Goal: Complete application form: Complete application form

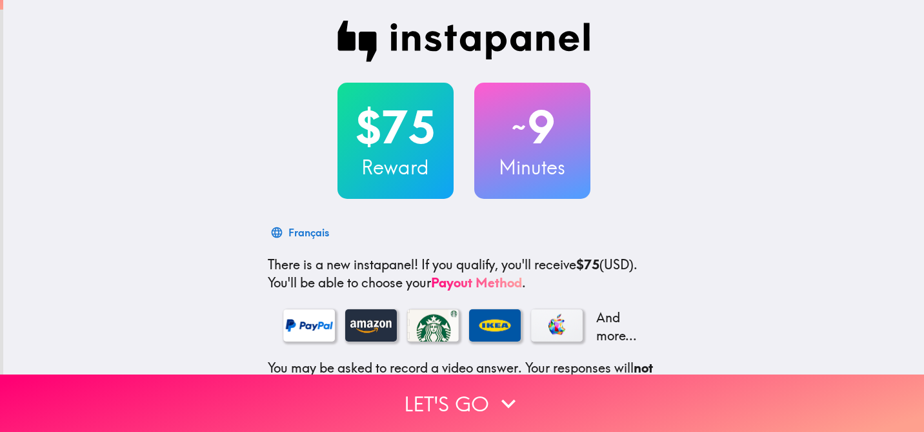
click at [765, 246] on div "$75 Reward ~ 9 Minutes Français There is a new instapanel! If you qualify, you'…" at bounding box center [463, 281] width 921 height 563
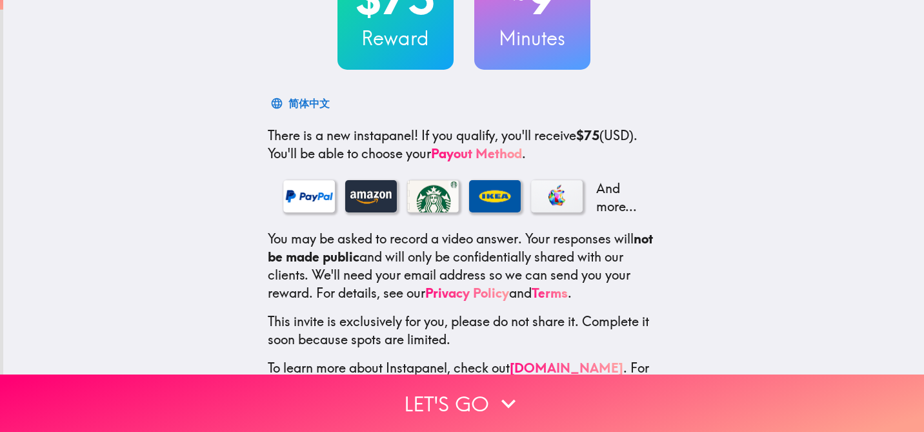
scroll to position [170, 0]
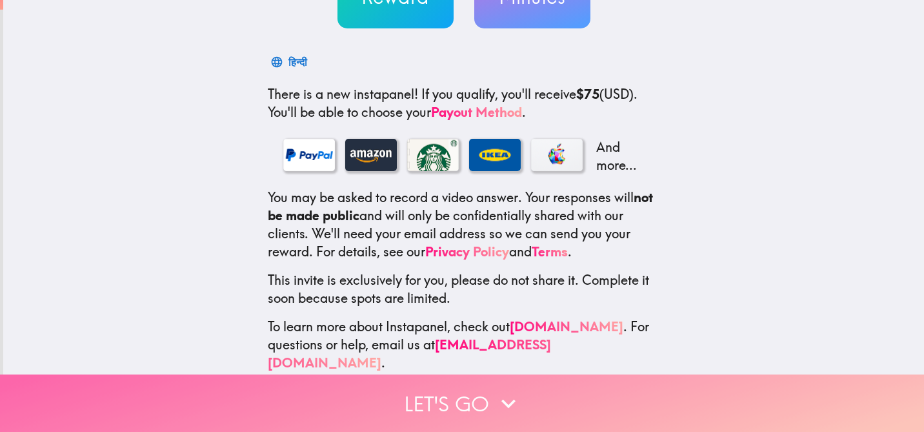
click at [467, 405] on button "Let's go" at bounding box center [462, 402] width 924 height 57
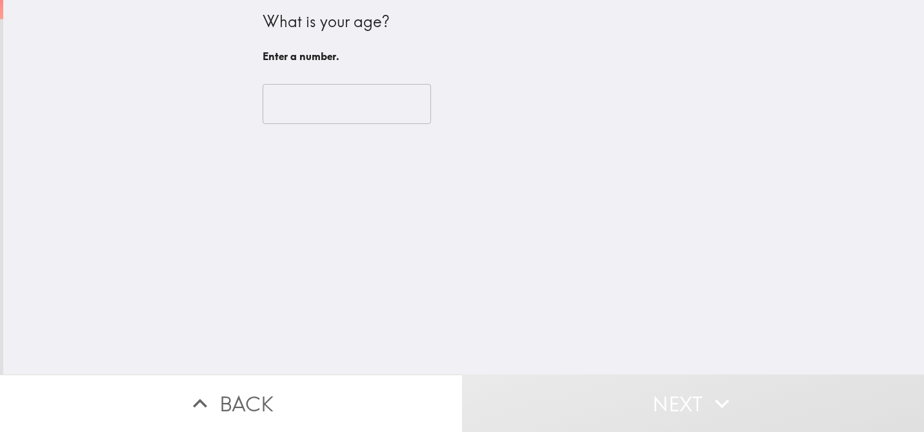
scroll to position [0, 0]
click at [349, 110] on input "number" at bounding box center [347, 104] width 168 height 40
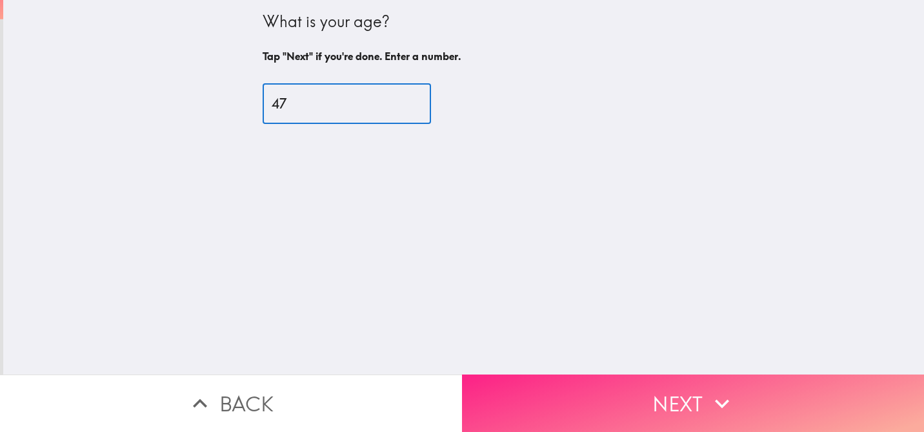
type input "47"
click at [635, 395] on button "Next" at bounding box center [693, 402] width 462 height 57
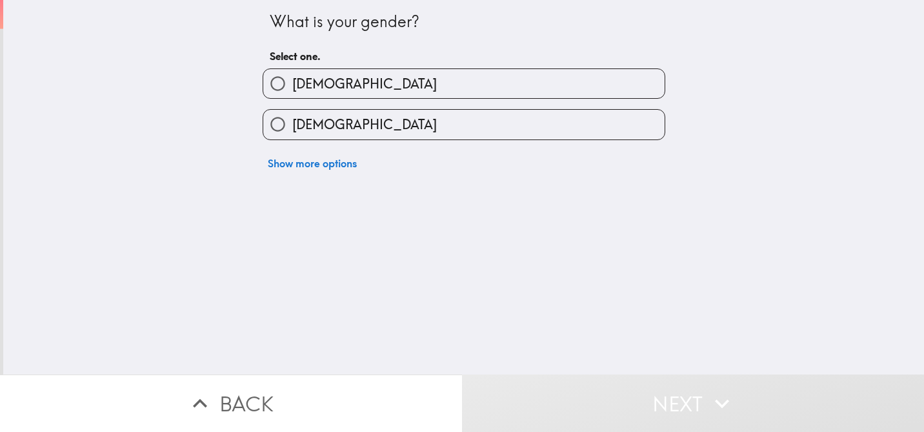
click at [351, 125] on label "[DEMOGRAPHIC_DATA]" at bounding box center [463, 124] width 401 height 29
click at [292, 125] on input "[DEMOGRAPHIC_DATA]" at bounding box center [277, 124] width 29 height 29
radio input "true"
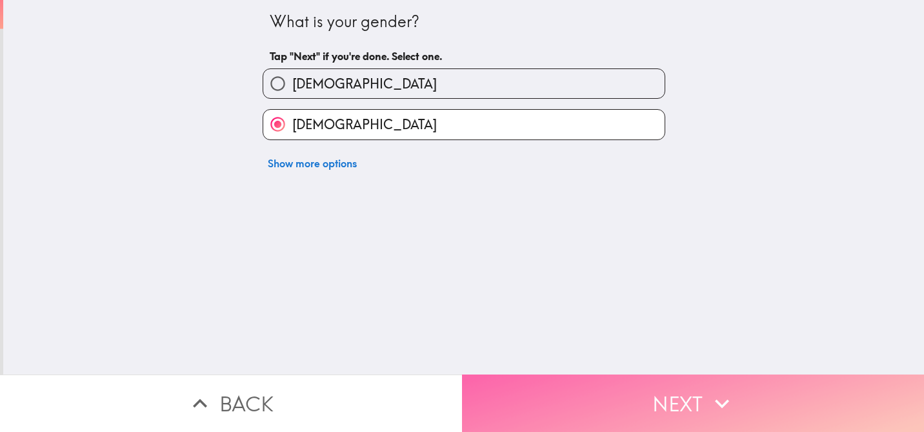
click at [677, 385] on button "Next" at bounding box center [693, 402] width 462 height 57
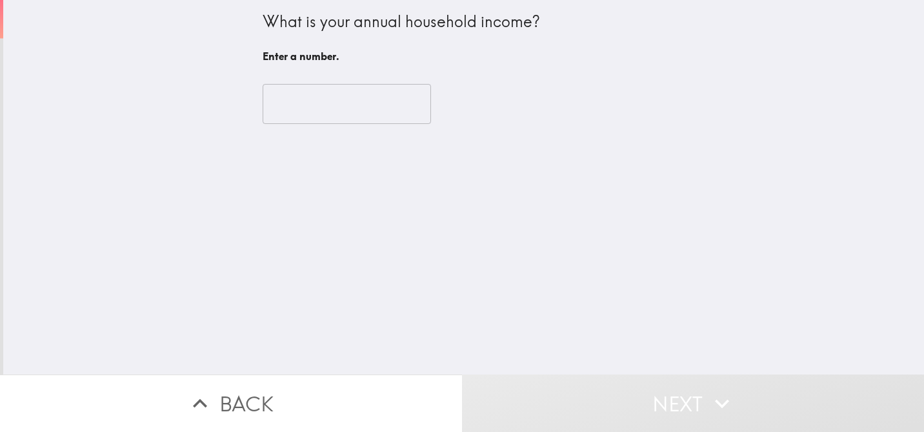
click at [392, 110] on input "number" at bounding box center [347, 104] width 168 height 40
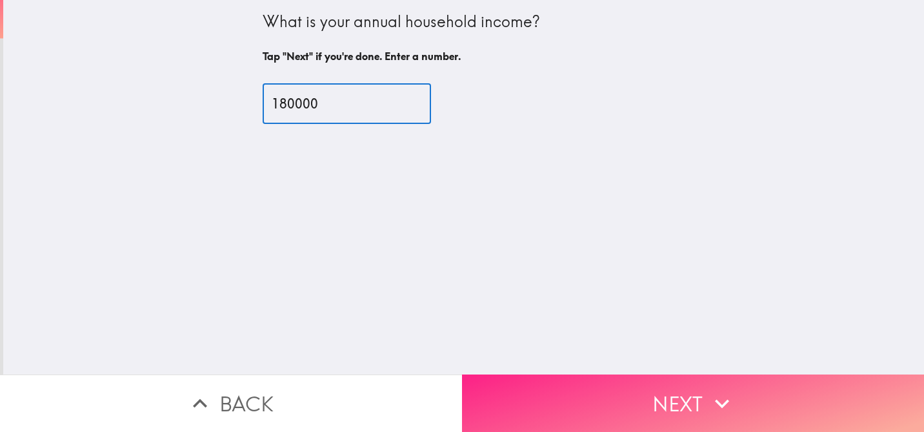
type input "180000"
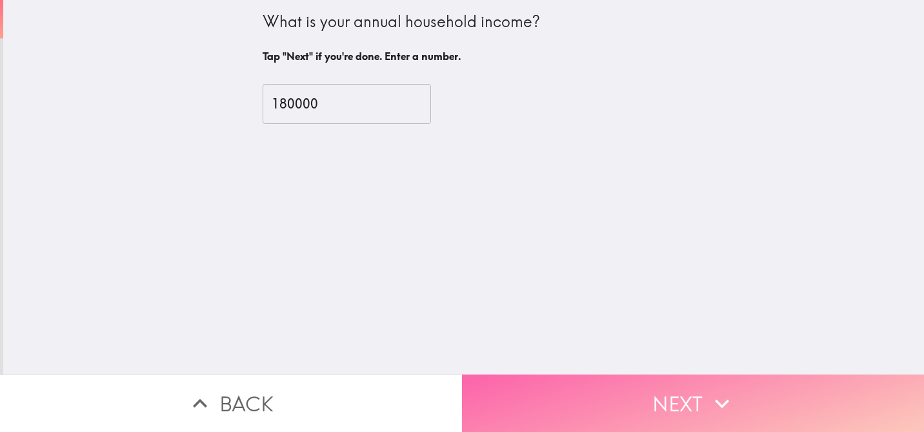
click at [692, 399] on button "Next" at bounding box center [693, 402] width 462 height 57
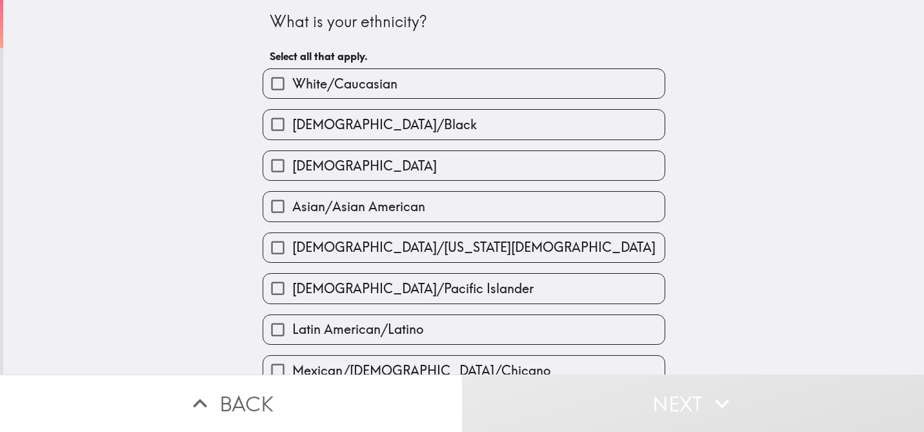
click at [306, 81] on span "White/Caucasian" at bounding box center [344, 84] width 105 height 18
click at [292, 81] on input "White/Caucasian" at bounding box center [277, 83] width 29 height 29
checkbox input "true"
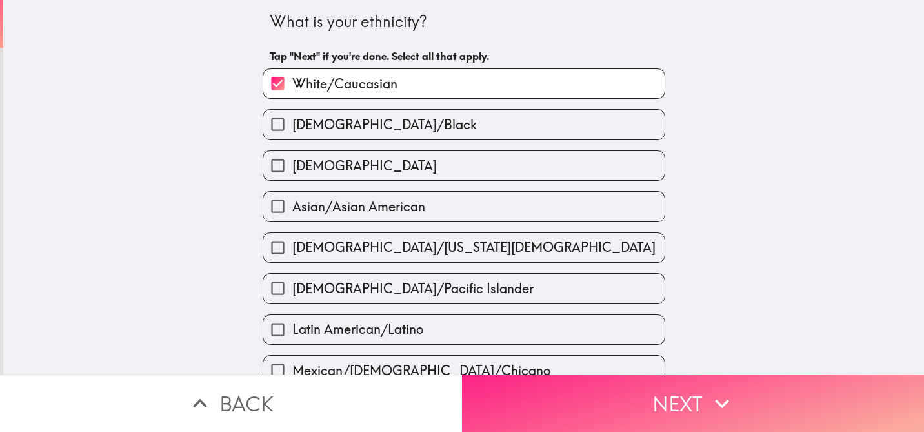
click at [685, 392] on button "Next" at bounding box center [693, 402] width 462 height 57
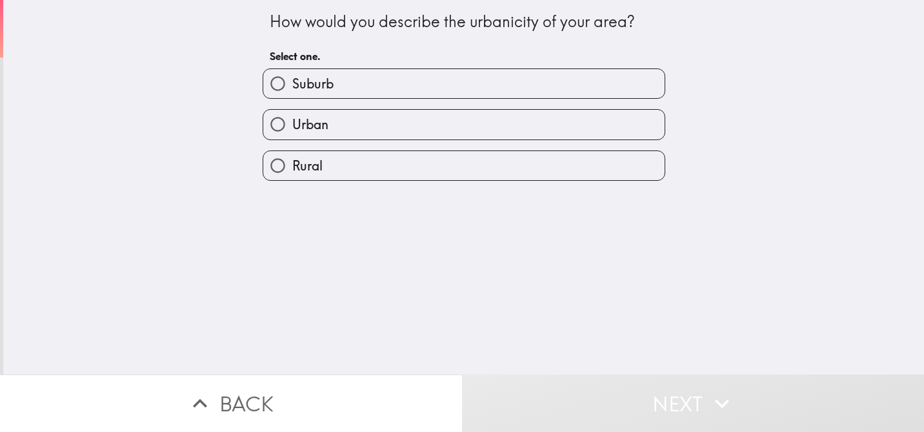
click at [346, 89] on label "Suburb" at bounding box center [463, 83] width 401 height 29
click at [292, 89] on input "Suburb" at bounding box center [277, 83] width 29 height 29
radio input "true"
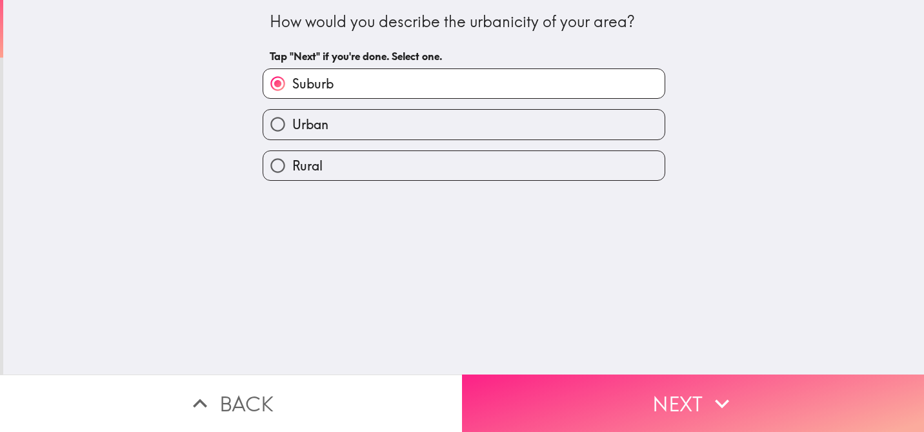
click at [676, 408] on button "Next" at bounding box center [693, 402] width 462 height 57
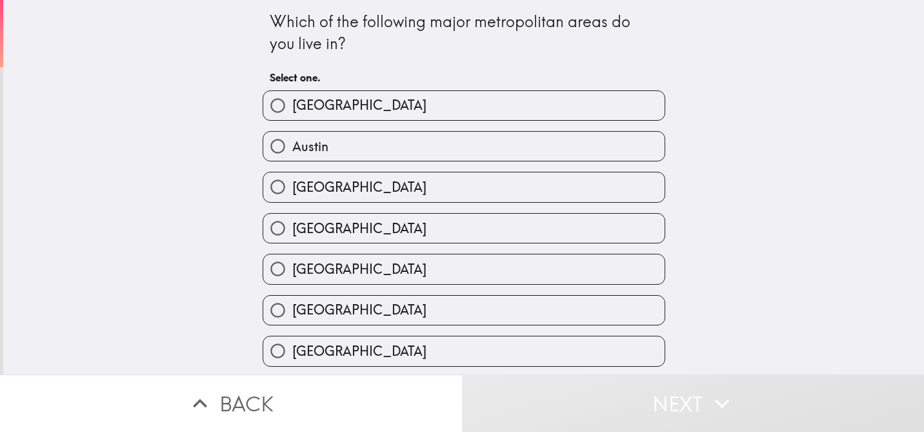
click at [752, 293] on div "Which of the following major metropolitan areas do you live in? Select one. [GE…" at bounding box center [463, 187] width 921 height 374
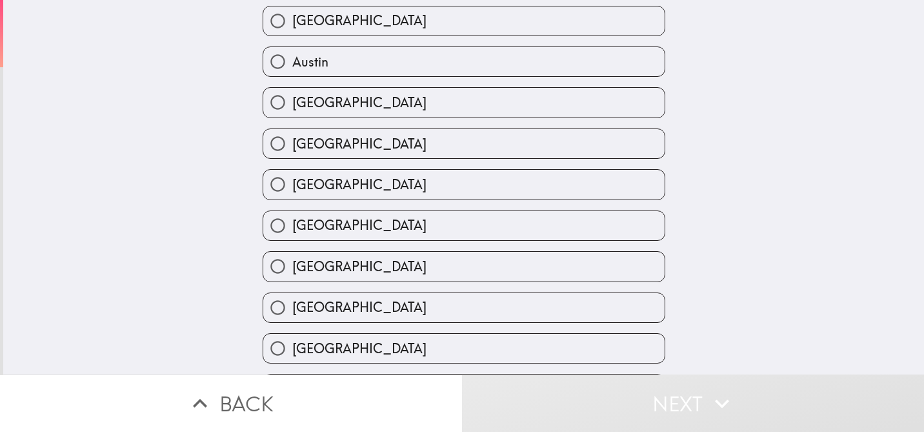
scroll to position [103, 0]
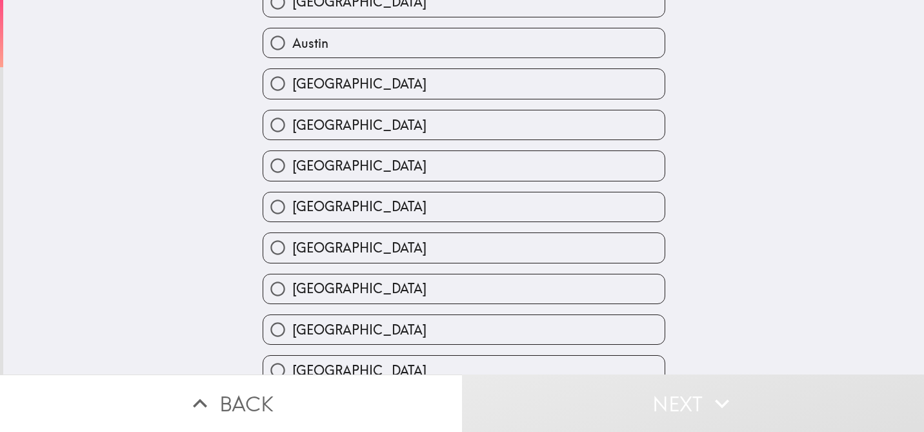
click at [412, 283] on label "[GEOGRAPHIC_DATA]" at bounding box center [463, 288] width 401 height 29
click at [292, 283] on input "[GEOGRAPHIC_DATA]" at bounding box center [277, 288] width 29 height 29
radio input "true"
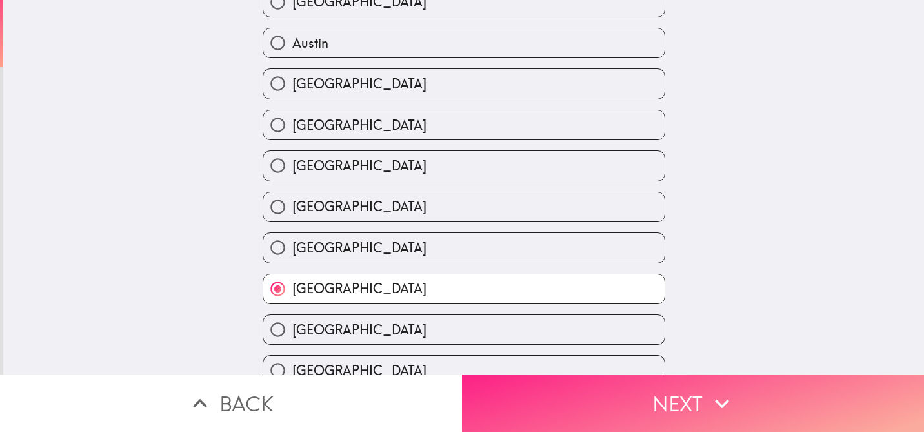
click at [680, 408] on button "Next" at bounding box center [693, 402] width 462 height 57
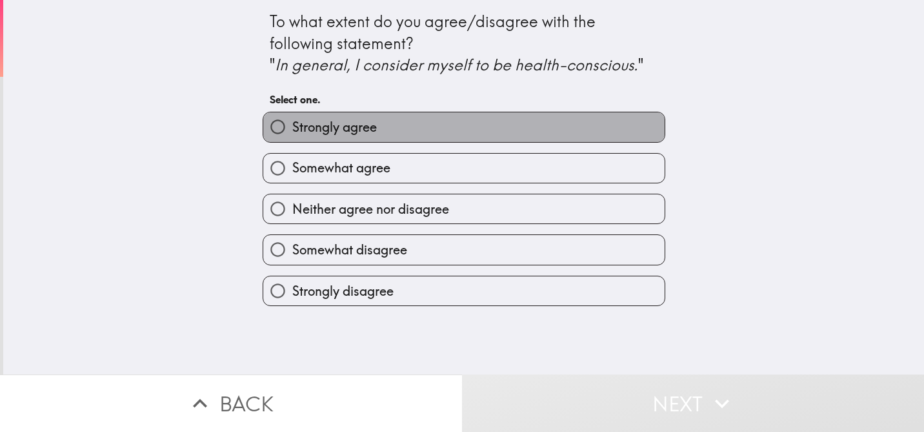
click at [329, 125] on span "Strongly agree" at bounding box center [334, 127] width 85 height 18
click at [292, 125] on input "Strongly agree" at bounding box center [277, 126] width 29 height 29
radio input "true"
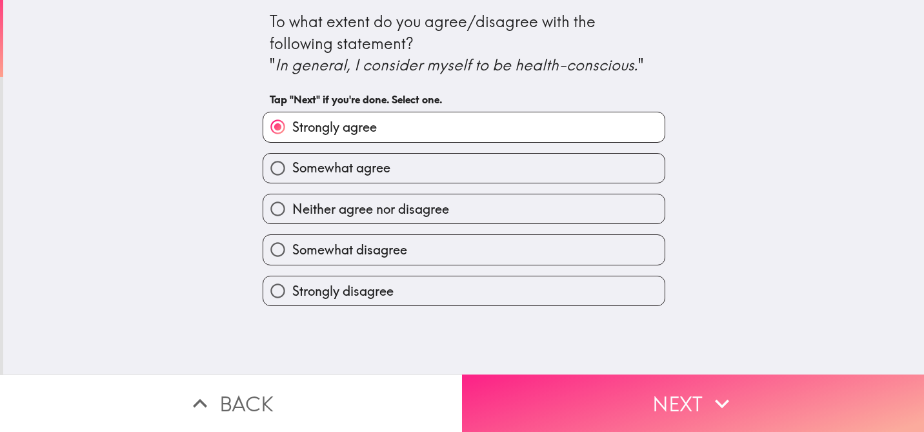
click at [727, 403] on icon "button" at bounding box center [722, 403] width 28 height 28
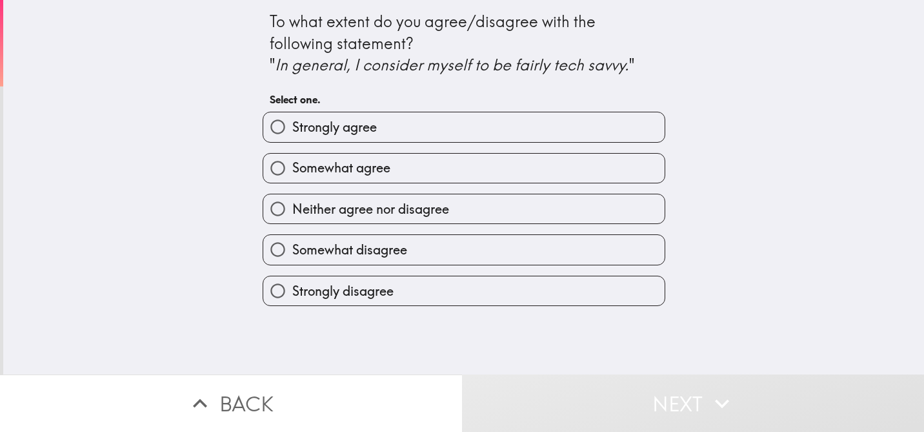
click at [358, 166] on span "Somewhat agree" at bounding box center [341, 168] width 98 height 18
click at [292, 166] on input "Somewhat agree" at bounding box center [277, 168] width 29 height 29
radio input "true"
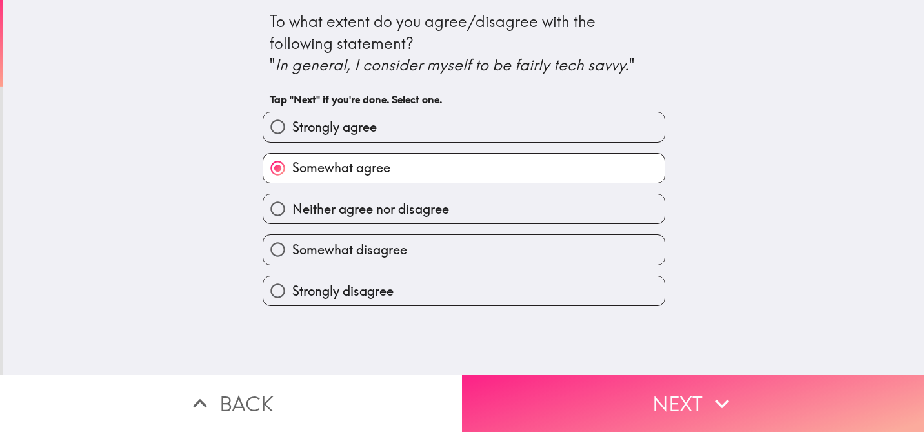
click at [662, 414] on button "Next" at bounding box center [693, 402] width 462 height 57
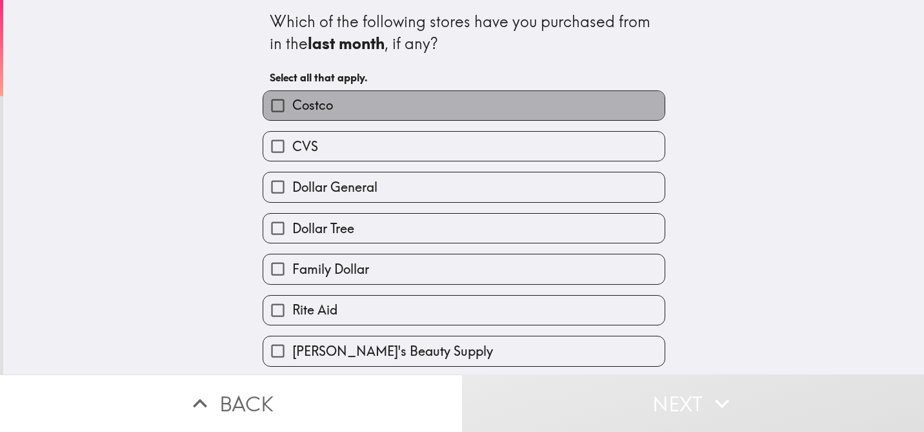
click at [320, 107] on span "Costco" at bounding box center [312, 105] width 41 height 18
click at [292, 107] on input "Costco" at bounding box center [277, 105] width 29 height 29
checkbox input "true"
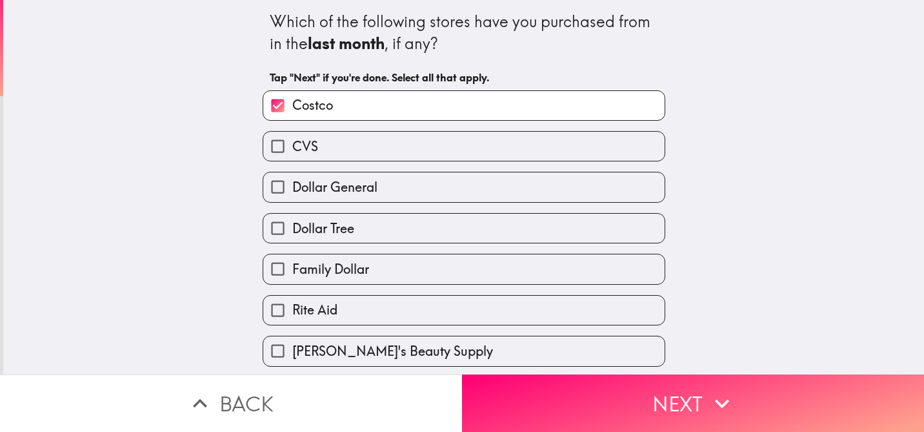
click at [319, 141] on label "CVS" at bounding box center [463, 146] width 401 height 29
click at [292, 141] on input "CVS" at bounding box center [277, 146] width 29 height 29
checkbox input "true"
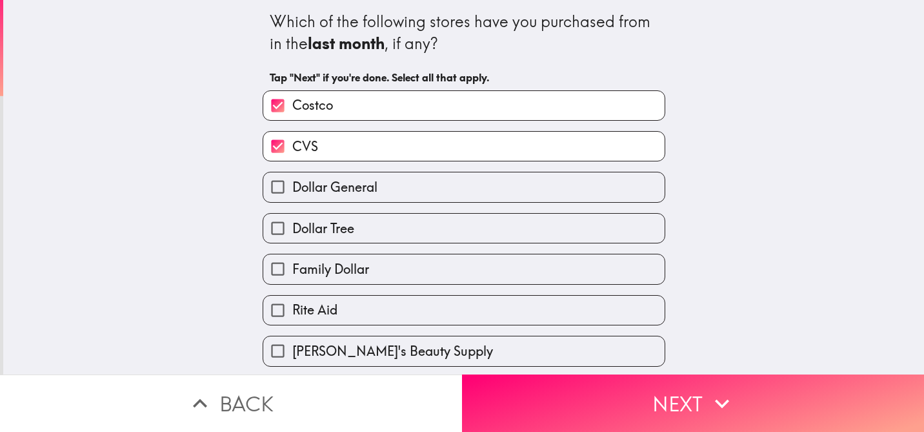
click at [338, 226] on span "Dollar Tree" at bounding box center [323, 228] width 62 height 18
click at [292, 226] on input "Dollar Tree" at bounding box center [277, 228] width 29 height 29
checkbox input "true"
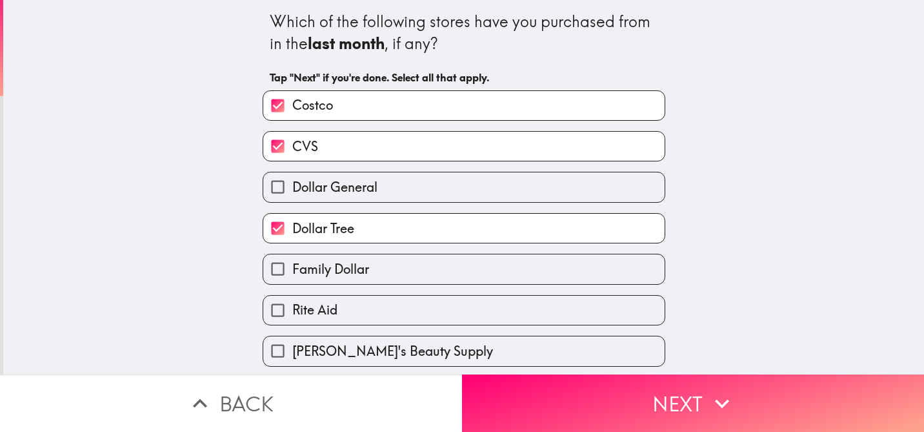
click at [720, 343] on div "Which of the following stores have you purchased from in the last month , if an…" at bounding box center [463, 187] width 921 height 374
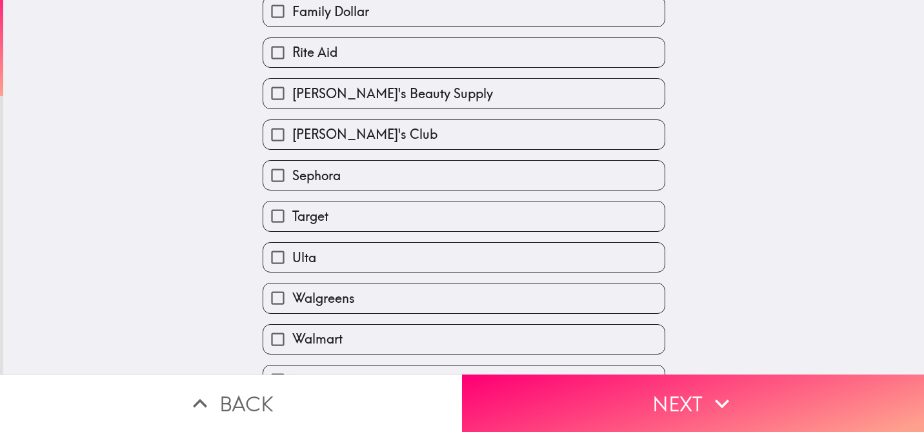
scroll to position [278, 0]
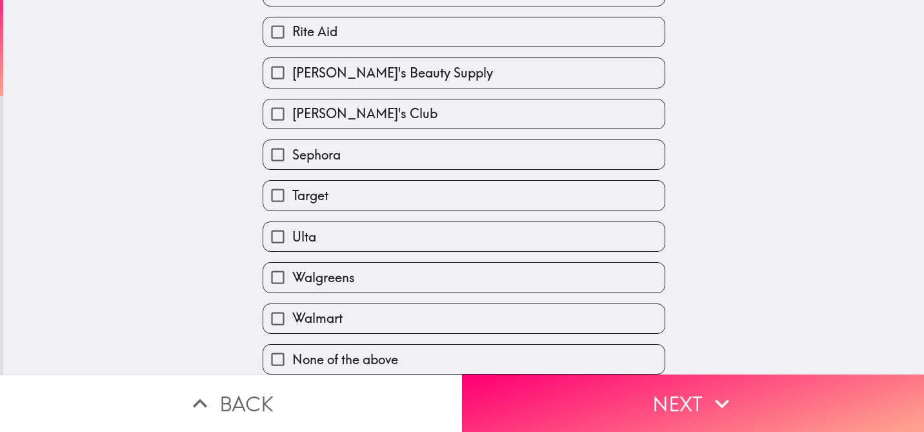
click at [352, 198] on label "Target" at bounding box center [463, 195] width 401 height 29
click at [292, 198] on input "Target" at bounding box center [277, 195] width 29 height 29
checkbox input "true"
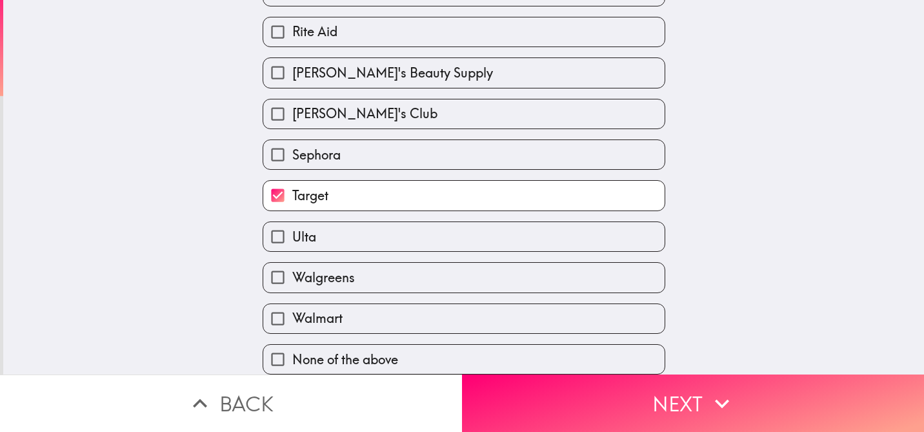
click at [361, 277] on label "Walgreens" at bounding box center [463, 277] width 401 height 29
click at [292, 277] on input "Walgreens" at bounding box center [277, 277] width 29 height 29
checkbox input "true"
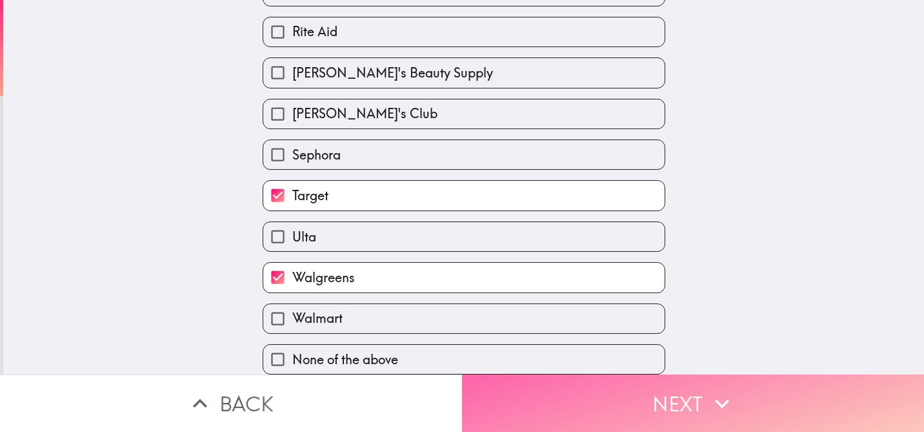
click at [651, 413] on button "Next" at bounding box center [693, 402] width 462 height 57
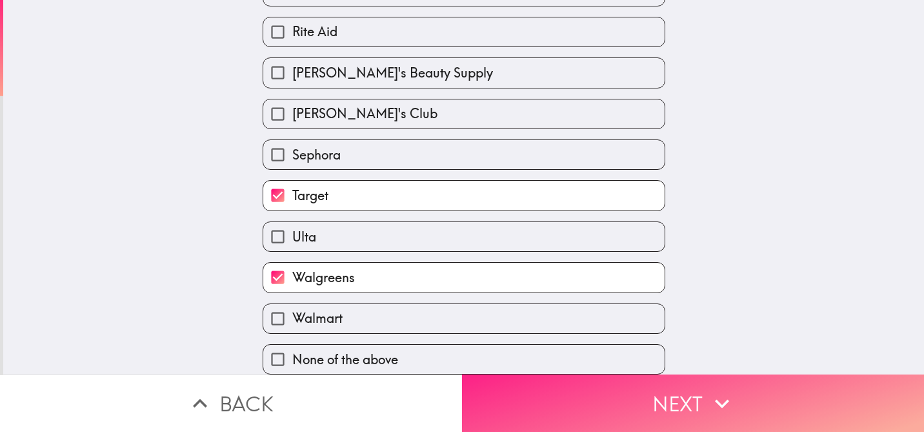
scroll to position [0, 0]
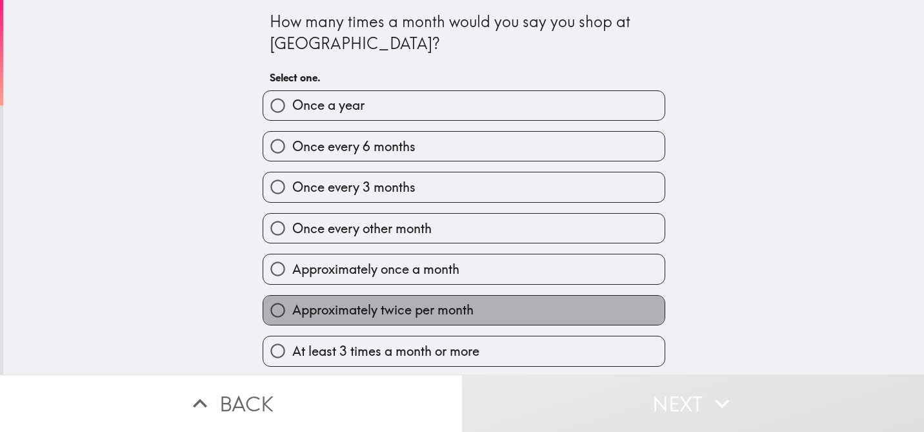
click at [314, 307] on span "Approximately twice per month" at bounding box center [382, 310] width 181 height 18
click at [292, 307] on input "Approximately twice per month" at bounding box center [277, 310] width 29 height 29
radio input "true"
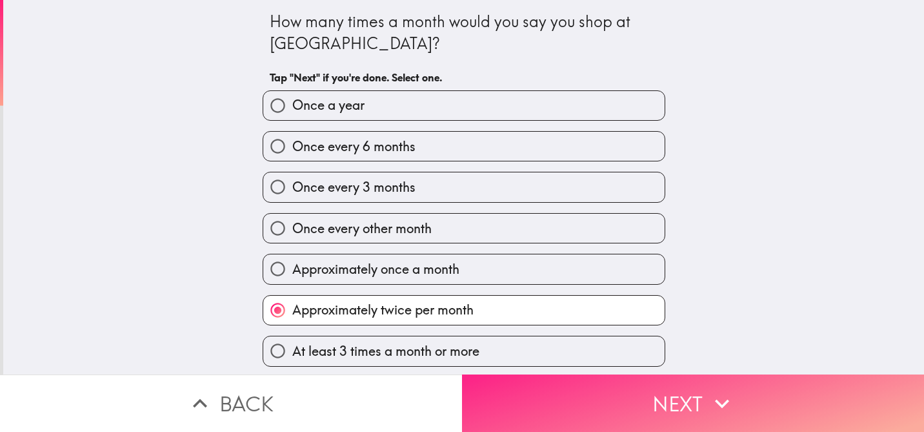
click at [661, 403] on button "Next" at bounding box center [693, 402] width 462 height 57
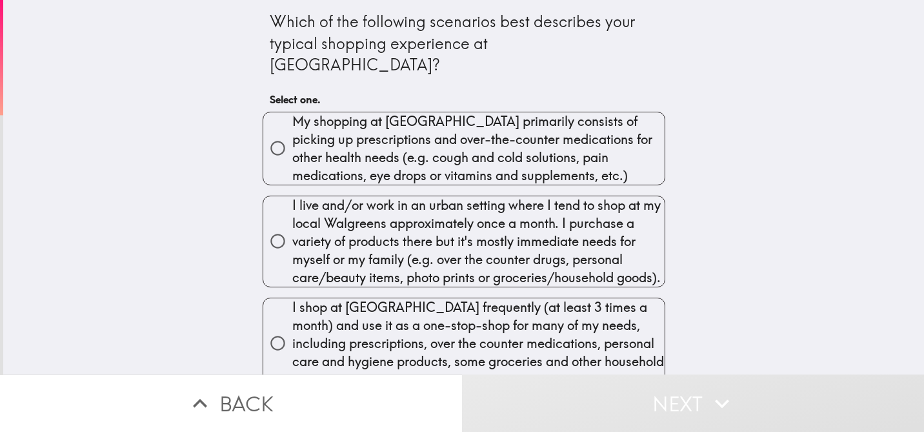
click at [484, 130] on span "My shopping at [GEOGRAPHIC_DATA] primarily consists of picking up prescriptions…" at bounding box center [478, 148] width 372 height 72
click at [292, 134] on input "My shopping at [GEOGRAPHIC_DATA] primarily consists of picking up prescriptions…" at bounding box center [277, 148] width 29 height 29
radio input "true"
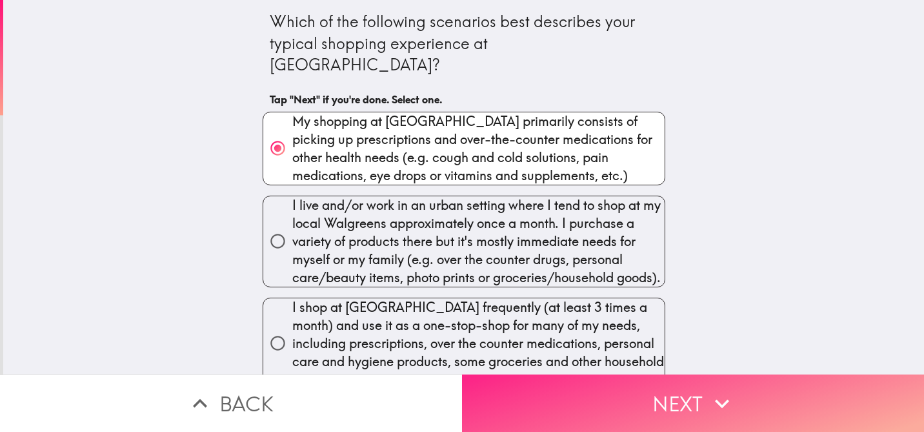
click at [739, 381] on button "Next" at bounding box center [693, 402] width 462 height 57
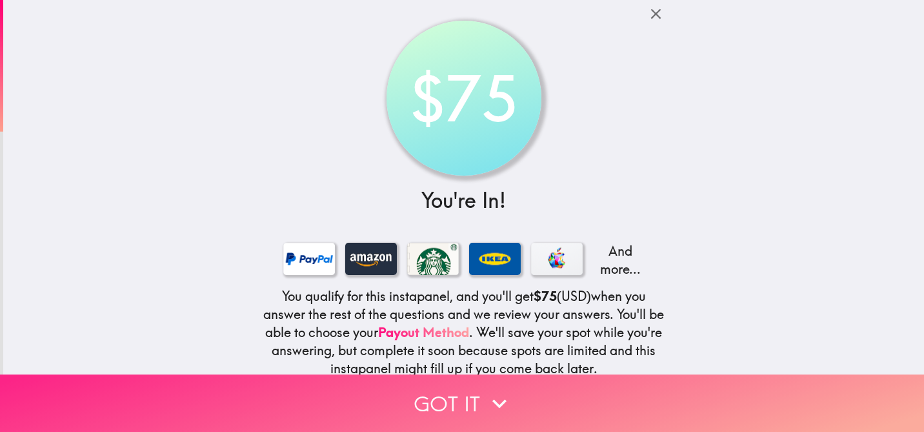
click at [481, 394] on button "Got it" at bounding box center [462, 402] width 924 height 57
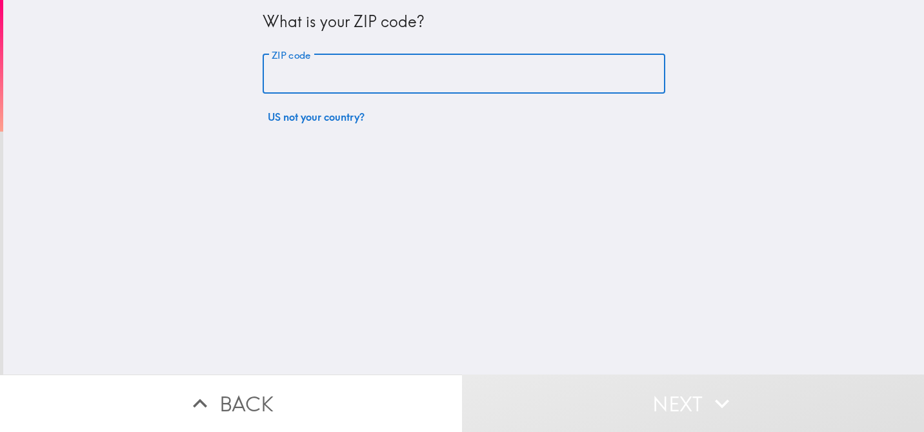
click at [392, 81] on input "ZIP code" at bounding box center [464, 74] width 403 height 40
type input "48306"
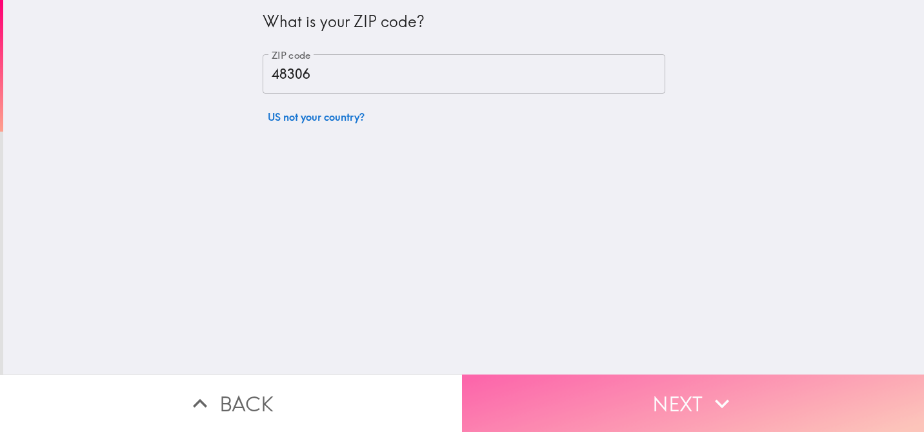
click at [699, 401] on button "Next" at bounding box center [693, 402] width 462 height 57
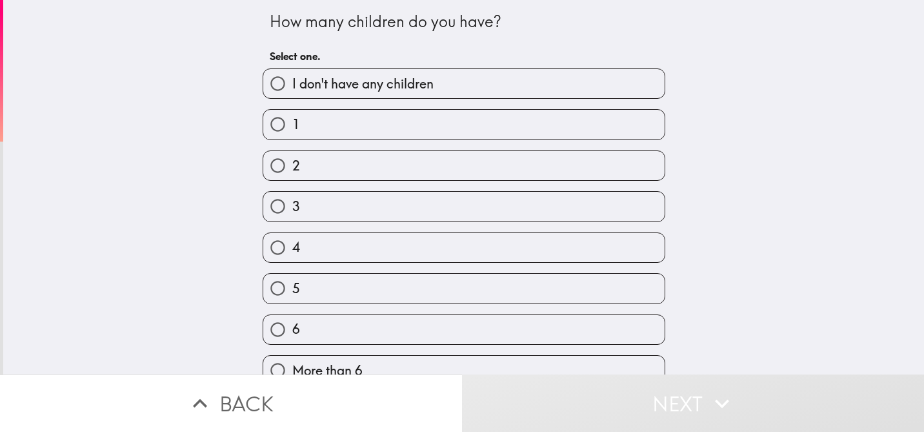
click at [276, 239] on input "4" at bounding box center [277, 247] width 29 height 29
radio input "true"
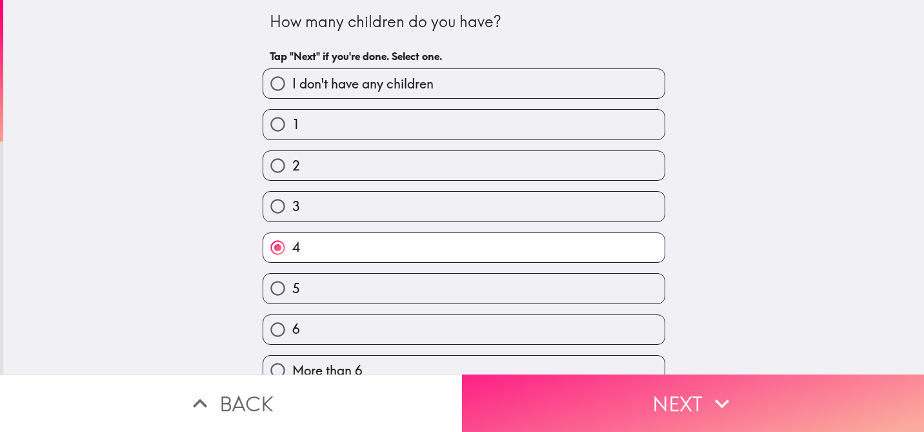
click at [601, 406] on button "Next" at bounding box center [693, 402] width 462 height 57
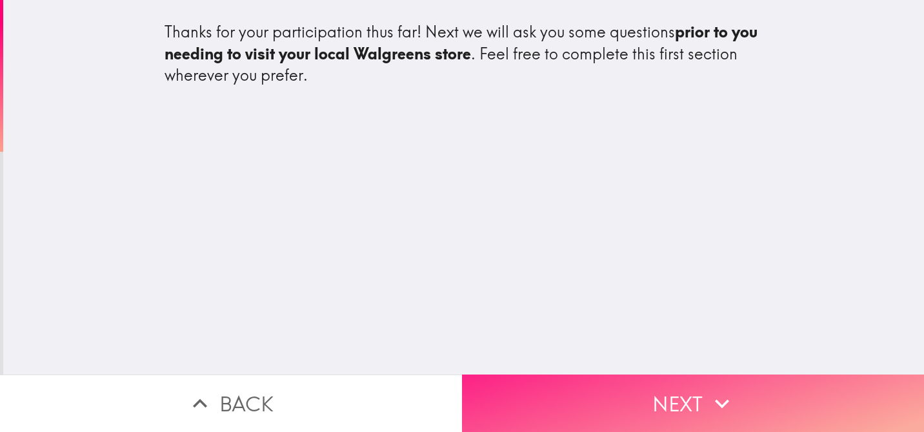
click at [673, 401] on button "Next" at bounding box center [693, 402] width 462 height 57
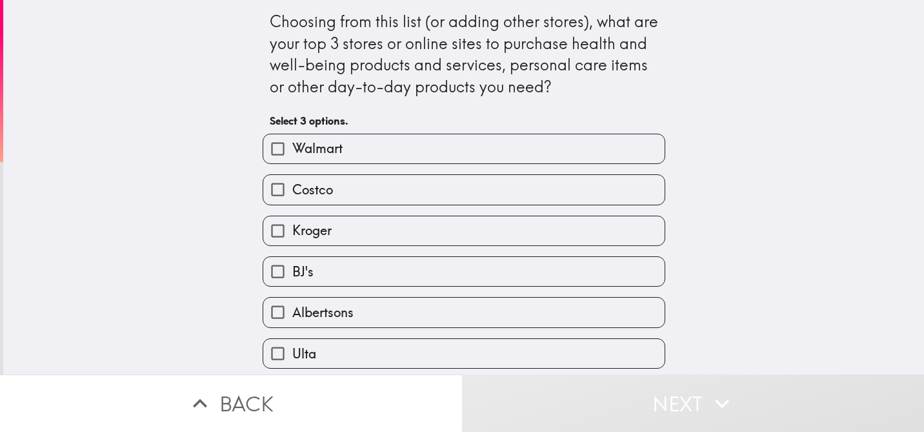
click at [784, 110] on div "Choosing from this list (or adding other stores), what are your top 3 stores or…" at bounding box center [463, 187] width 921 height 374
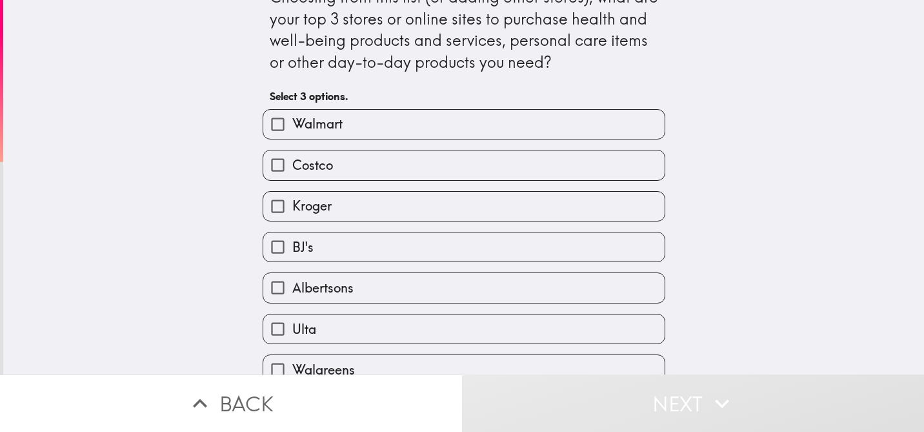
scroll to position [26, 0]
click at [384, 120] on label "Walmart" at bounding box center [463, 122] width 401 height 29
click at [292, 120] on input "Walmart" at bounding box center [277, 122] width 29 height 29
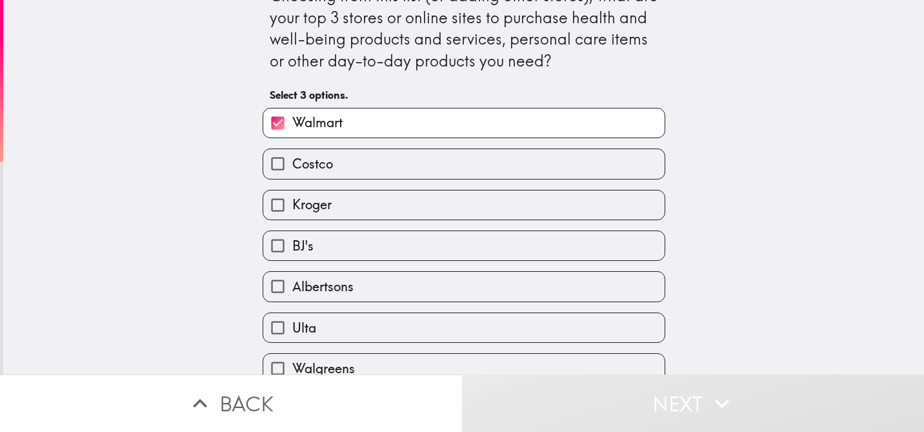
click at [743, 190] on div "Choosing from this list (or adding other stores), what are your top 3 stores or…" at bounding box center [463, 161] width 921 height 374
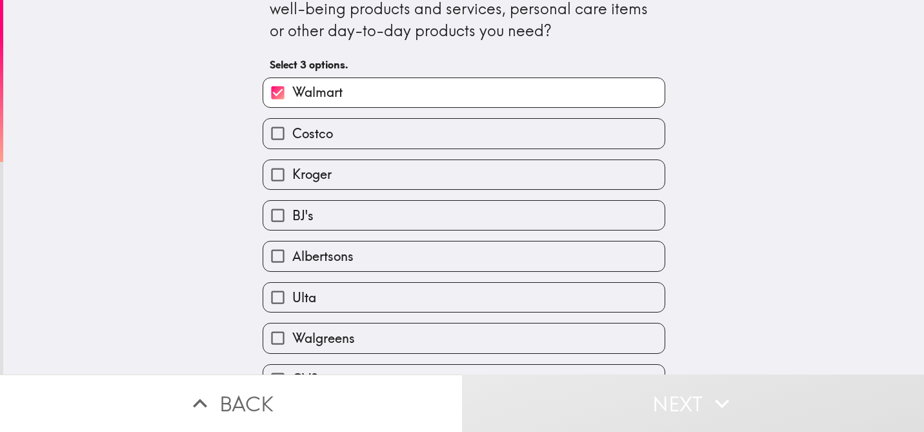
scroll to position [77, 0]
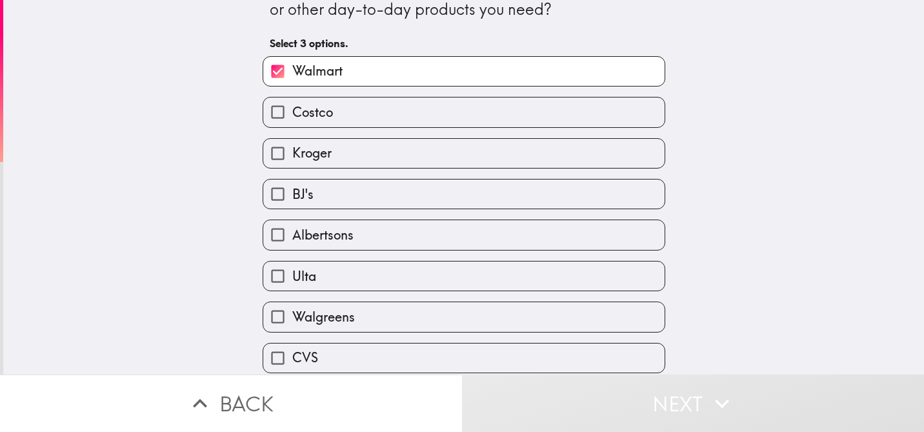
click at [356, 65] on label "Walmart" at bounding box center [463, 71] width 401 height 29
click at [292, 65] on input "Walmart" at bounding box center [277, 71] width 29 height 29
checkbox input "false"
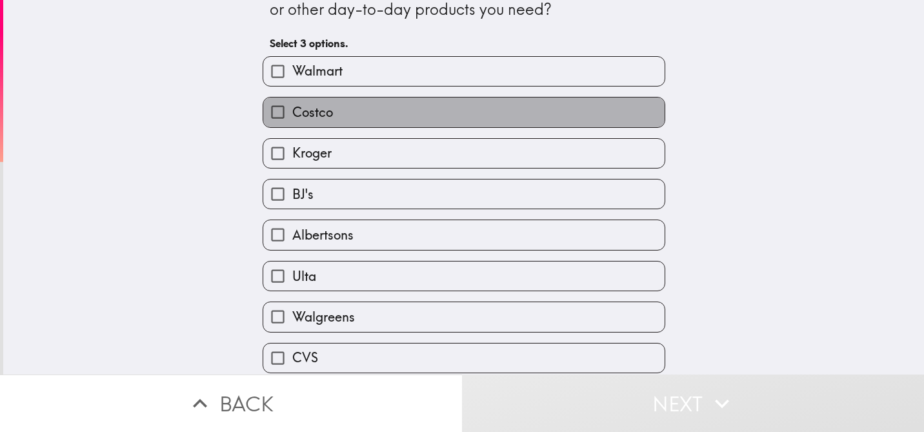
click at [345, 108] on label "Costco" at bounding box center [463, 111] width 401 height 29
click at [292, 108] on input "Costco" at bounding box center [277, 111] width 29 height 29
checkbox input "true"
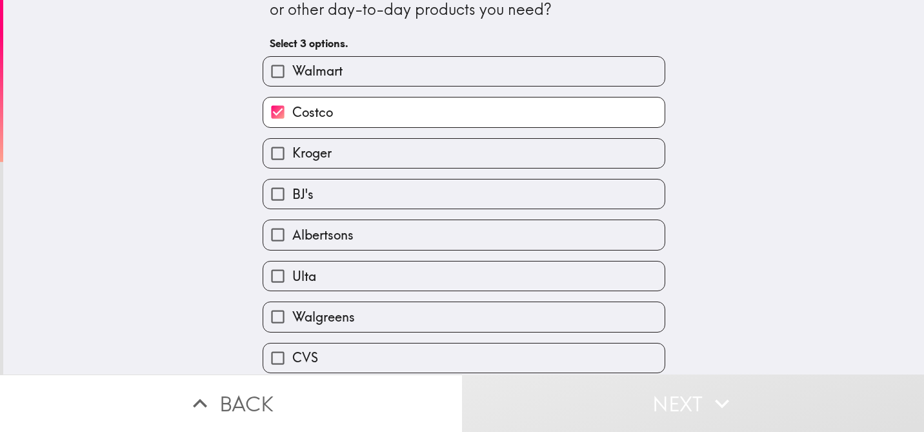
click at [739, 214] on div "Choosing from this list (or adding other stores), what are your top 3 stores or…" at bounding box center [463, 110] width 921 height 374
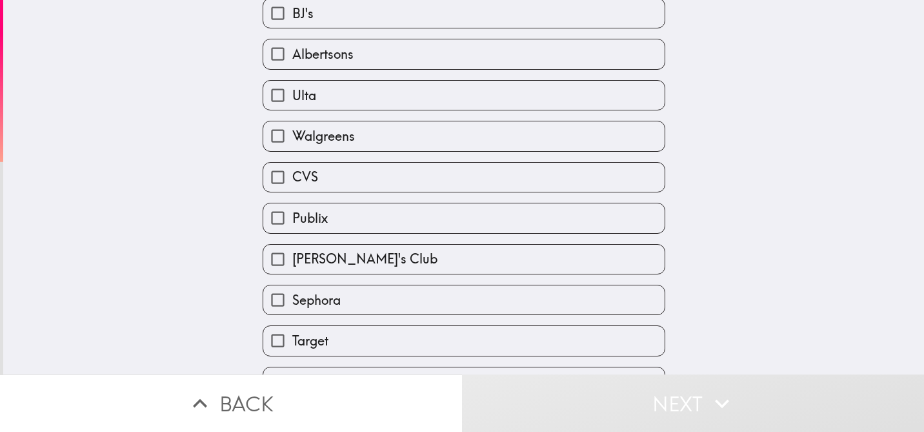
scroll to position [281, 0]
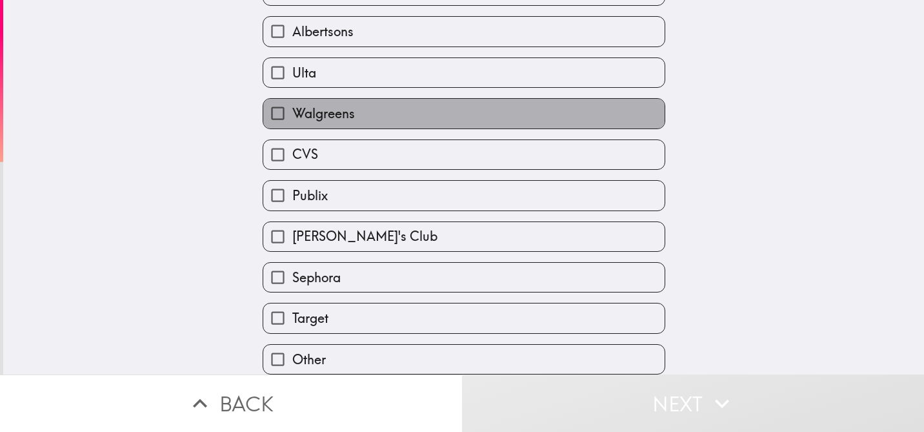
click at [354, 121] on span "Walgreens" at bounding box center [323, 114] width 63 height 18
click at [292, 121] on input "Walgreens" at bounding box center [277, 113] width 29 height 29
checkbox input "true"
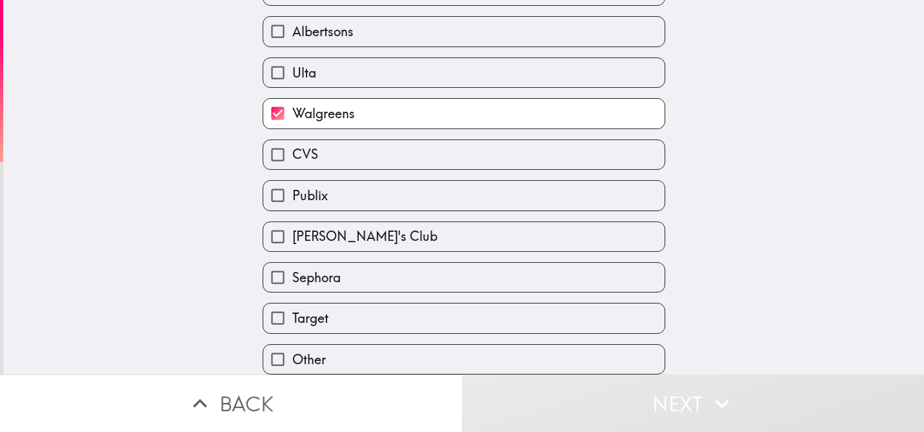
click at [694, 210] on div "Choosing from this list (or adding other stores), what are your top 3 stores or…" at bounding box center [463, 187] width 921 height 374
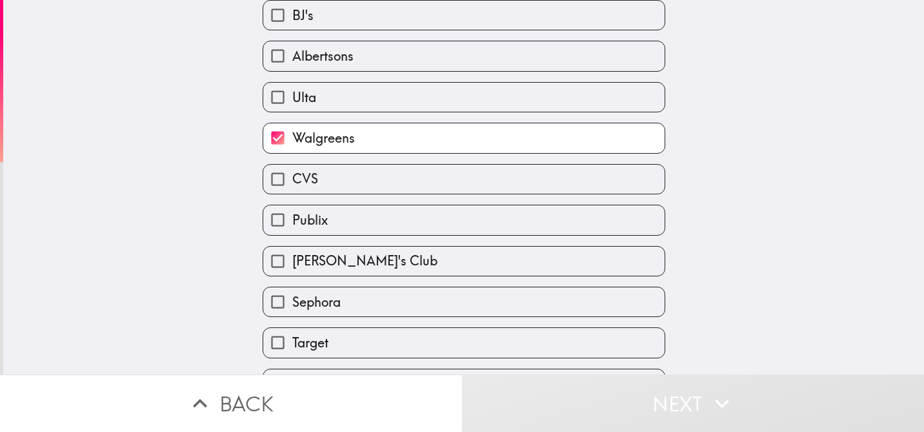
scroll to position [258, 0]
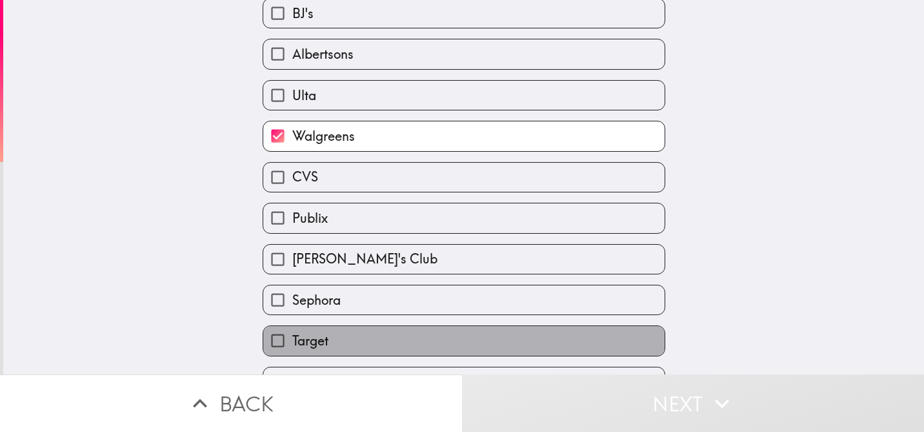
click at [463, 347] on label "Target" at bounding box center [463, 340] width 401 height 29
click at [292, 347] on input "Target" at bounding box center [277, 340] width 29 height 29
checkbox input "true"
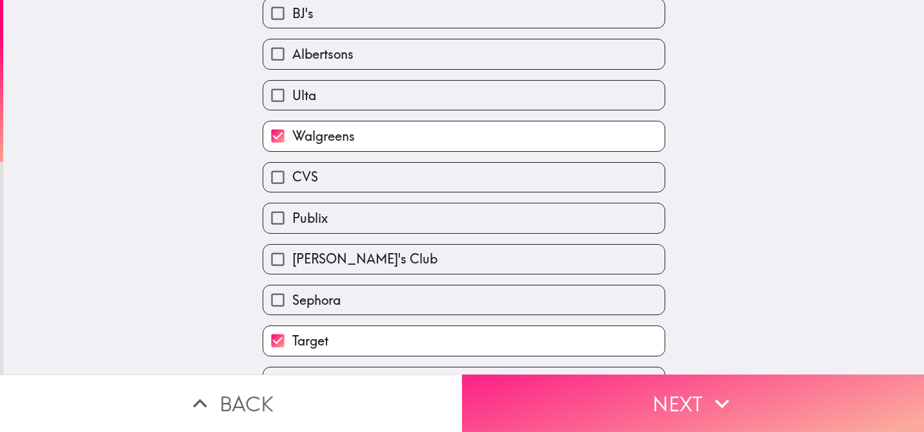
click at [687, 403] on button "Next" at bounding box center [693, 402] width 462 height 57
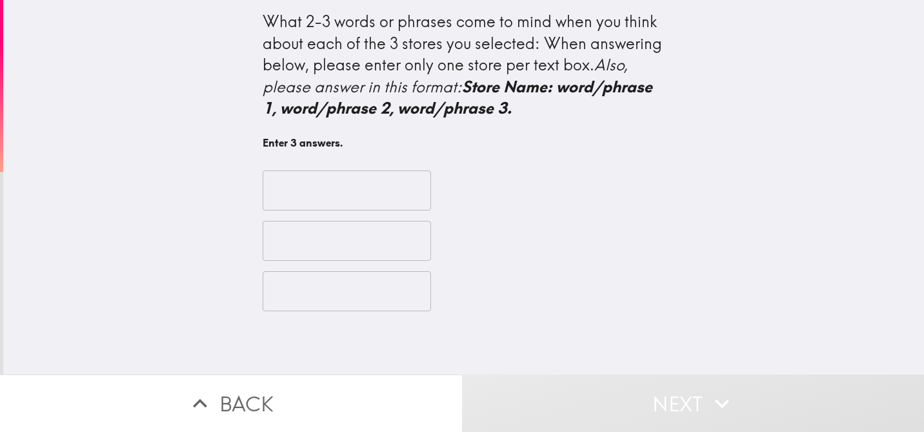
click at [361, 192] on input "text" at bounding box center [347, 190] width 168 height 40
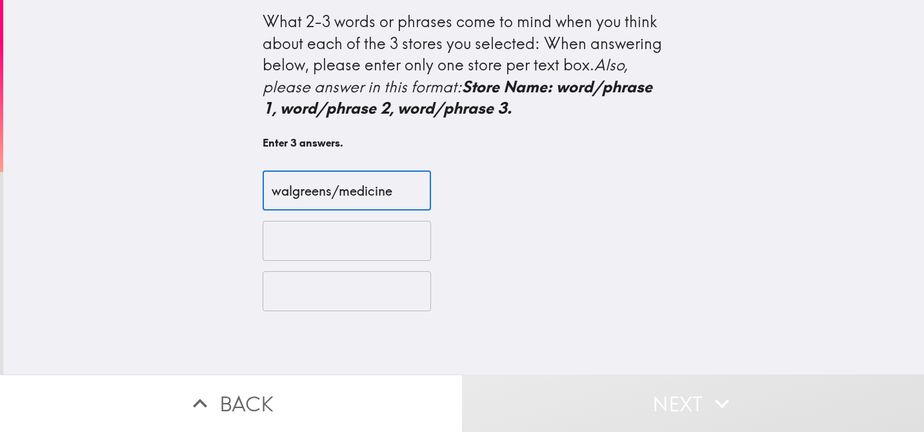
type input "walgreens/medicine"
click at [297, 234] on input "text" at bounding box center [347, 241] width 168 height 40
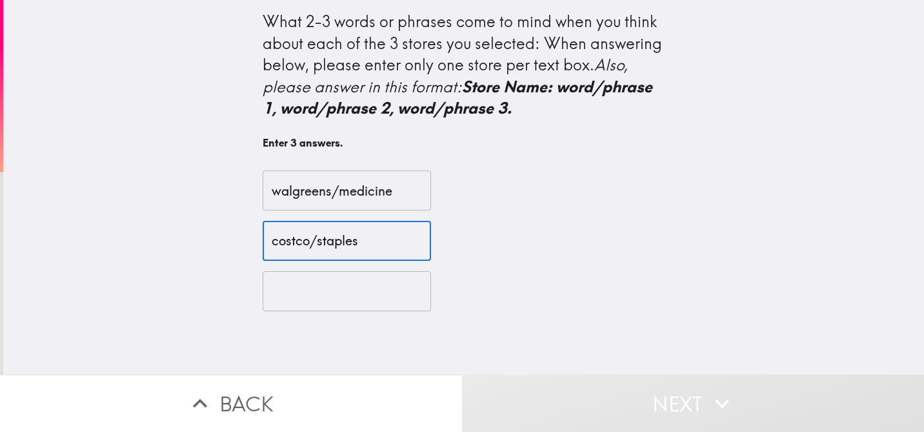
type input "costco/staples"
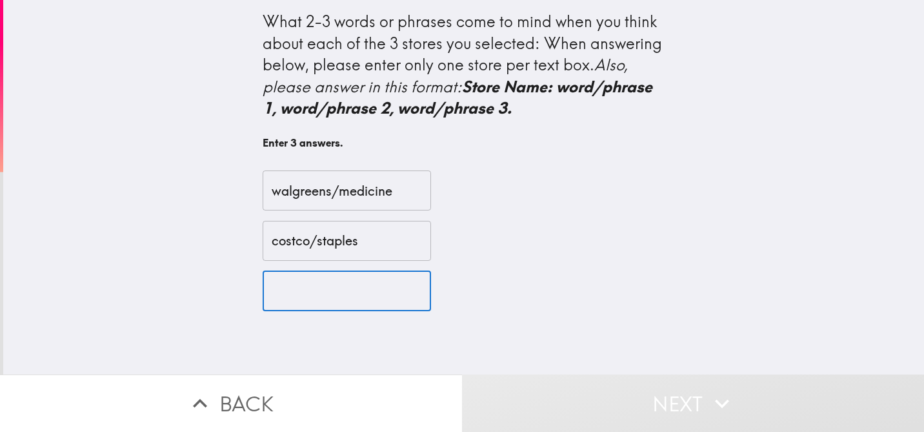
click at [306, 301] on input "text" at bounding box center [347, 291] width 168 height 40
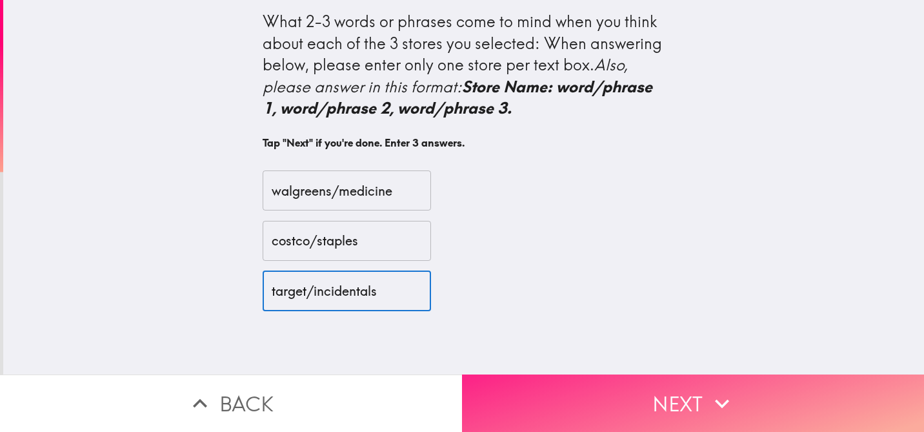
type input "target/incidentals"
click at [688, 410] on button "Next" at bounding box center [693, 402] width 462 height 57
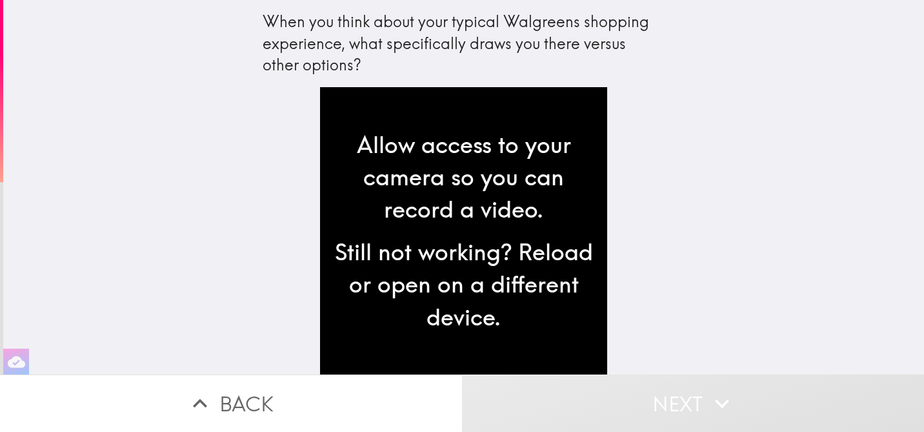
click at [649, 219] on div "Allow access to your camera so you can record a video. Still not working? Reloa…" at bounding box center [463, 230] width 413 height 287
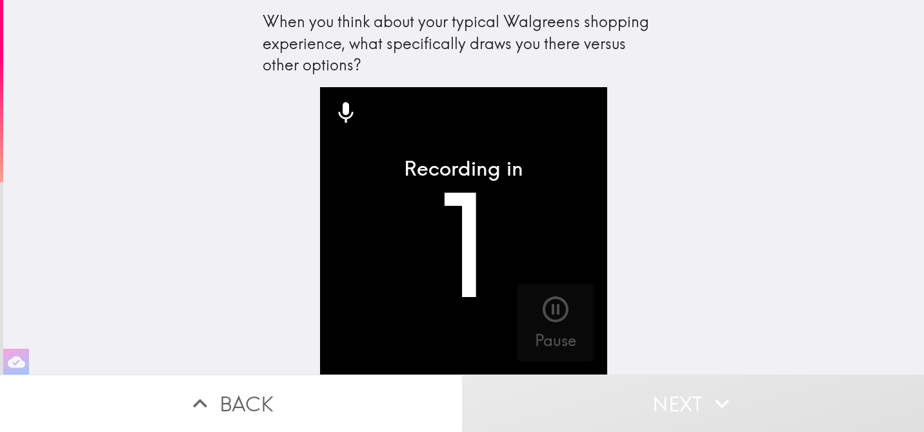
click at [559, 315] on video "button" at bounding box center [463, 230] width 287 height 287
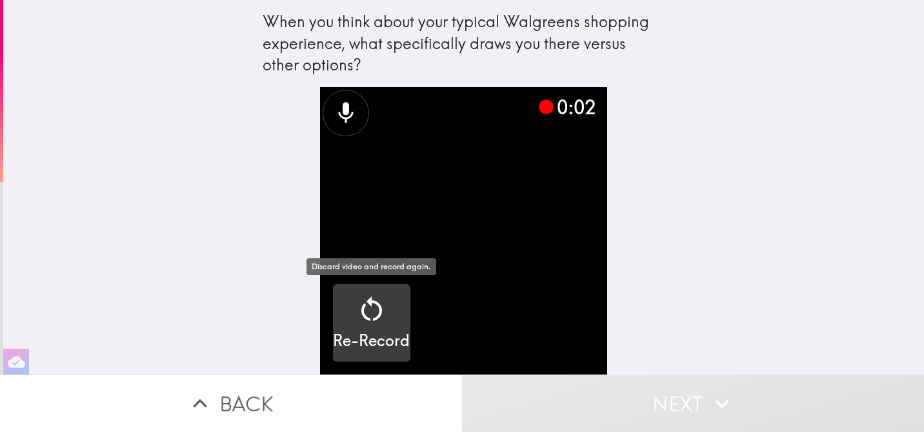
click at [364, 308] on icon "button" at bounding box center [371, 308] width 21 height 25
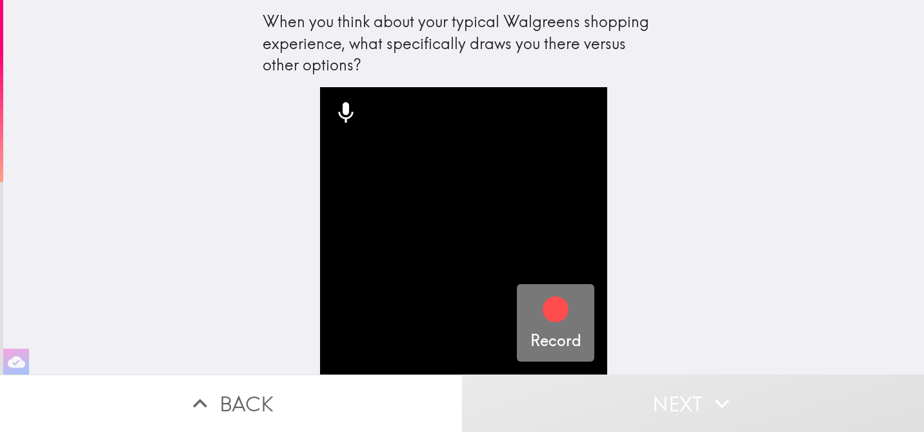
click at [563, 302] on icon "button" at bounding box center [556, 309] width 26 height 26
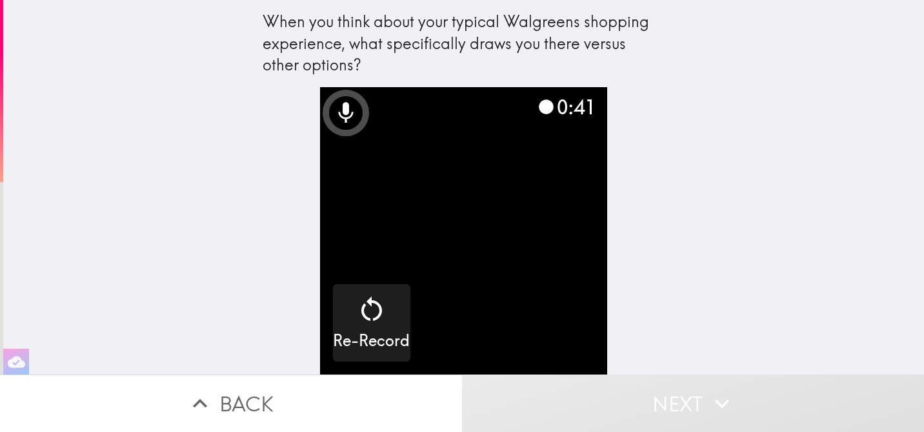
click at [521, 230] on video "button" at bounding box center [463, 230] width 287 height 287
click at [734, 287] on div "When you think about your typical Walgreens shopping experience, what specifica…" at bounding box center [463, 187] width 921 height 374
drag, startPoint x: 676, startPoint y: 145, endPoint x: 667, endPoint y: 439, distance: 293.8
click at [667, 0] on html "When you think about your typical Walgreens shopping experience, what specifica…" at bounding box center [462, 0] width 924 height 0
click at [552, 110] on icon at bounding box center [546, 106] width 17 height 17
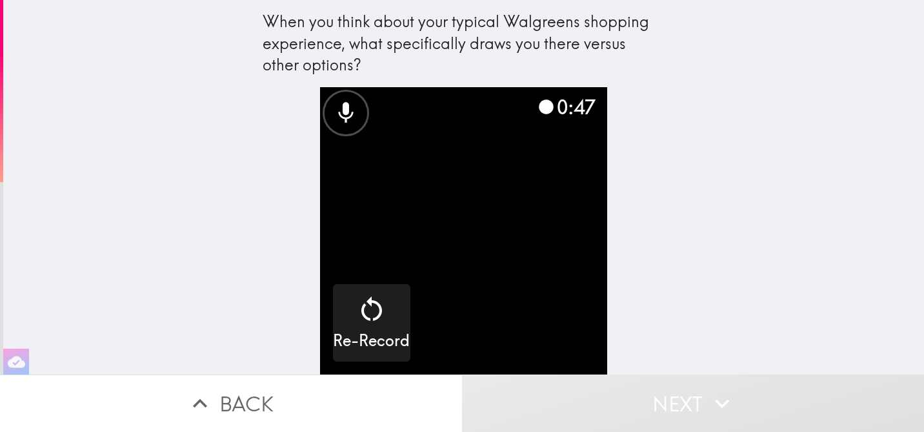
click at [343, 112] on icon at bounding box center [345, 112] width 15 height 21
click at [457, 341] on video "button" at bounding box center [463, 230] width 287 height 287
click at [772, 181] on div "When you think about your typical Walgreens shopping experience, what specifica…" at bounding box center [463, 187] width 921 height 374
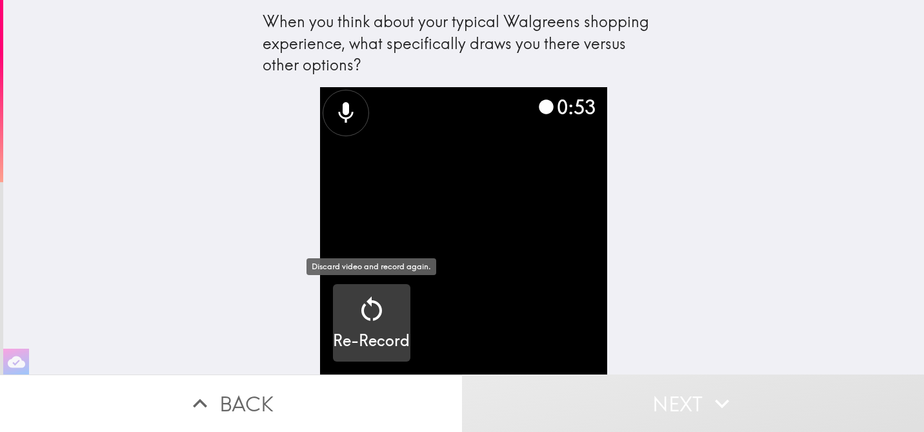
click at [374, 308] on icon "button" at bounding box center [371, 309] width 31 height 31
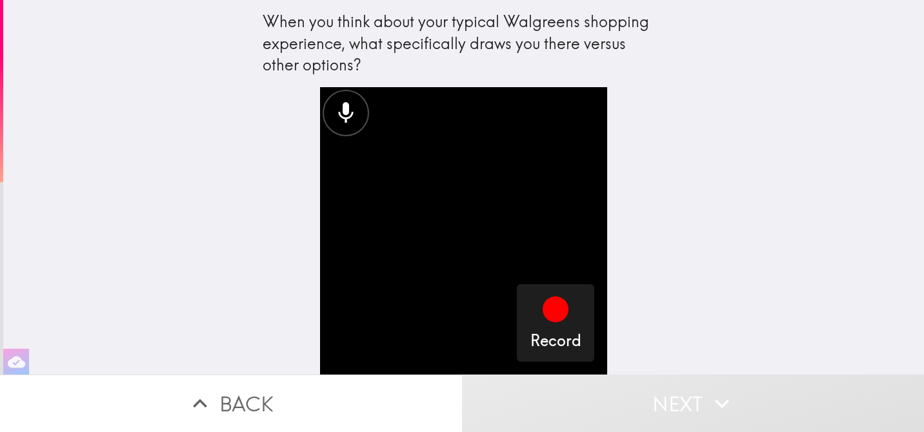
click at [701, 259] on div "When you think about your typical Walgreens shopping experience, what specifica…" at bounding box center [463, 187] width 921 height 374
drag, startPoint x: 701, startPoint y: 259, endPoint x: 698, endPoint y: 462, distance: 203.3
click at [698, 0] on html "When you think about your typical Walgreens shopping experience, what specifica…" at bounding box center [462, 0] width 924 height 0
drag, startPoint x: 566, startPoint y: 76, endPoint x: 578, endPoint y: 486, distance: 410.0
click at [578, 0] on html "When you think about your typical Walgreens shopping experience, what specifica…" at bounding box center [462, 0] width 924 height 0
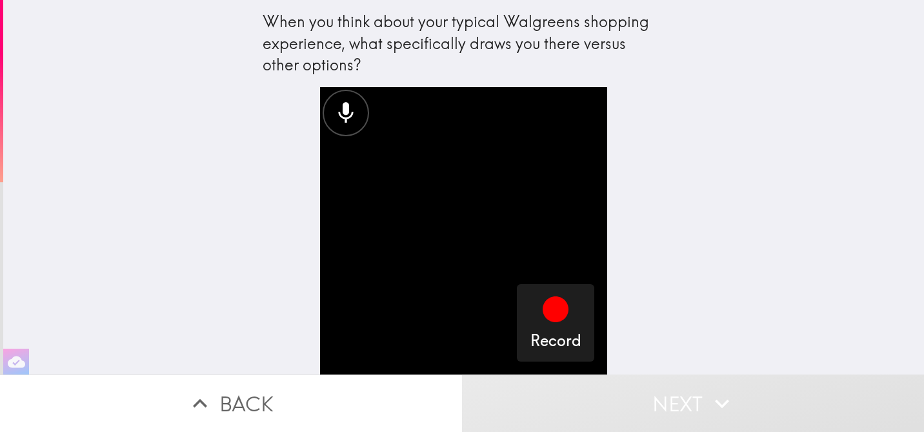
drag, startPoint x: 307, startPoint y: 54, endPoint x: 319, endPoint y: 486, distance: 432.6
click at [319, 0] on html "When you think about your typical Walgreens shopping experience, what specifica…" at bounding box center [462, 0] width 924 height 0
click at [225, 401] on button "Back" at bounding box center [231, 402] width 462 height 57
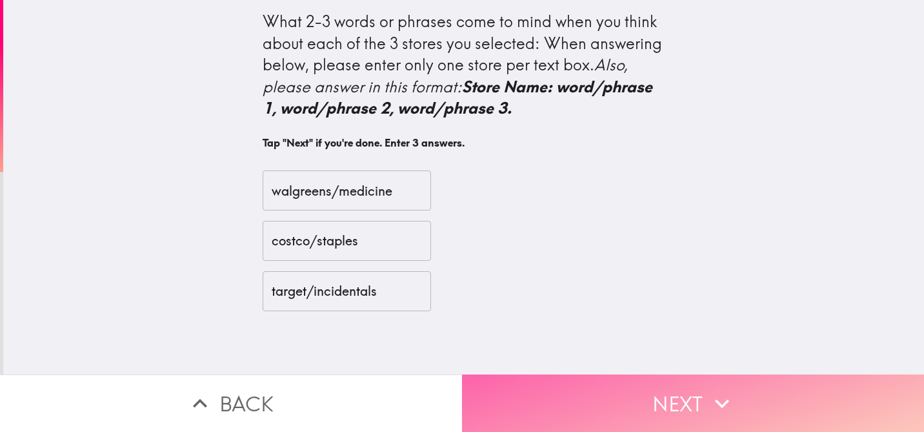
click at [688, 419] on button "Next" at bounding box center [693, 402] width 462 height 57
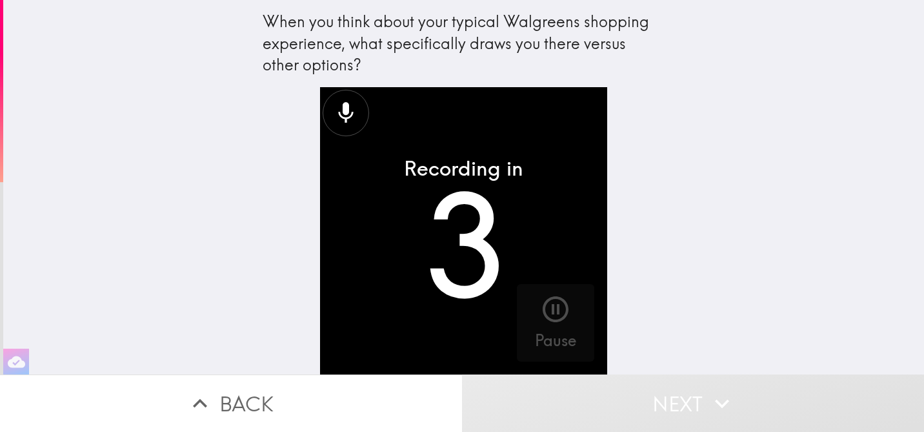
drag, startPoint x: 718, startPoint y: 227, endPoint x: 785, endPoint y: 481, distance: 263.8
click at [785, 0] on html "When you think about your typical Walgreens shopping experience, what specifica…" at bounding box center [462, 0] width 924 height 0
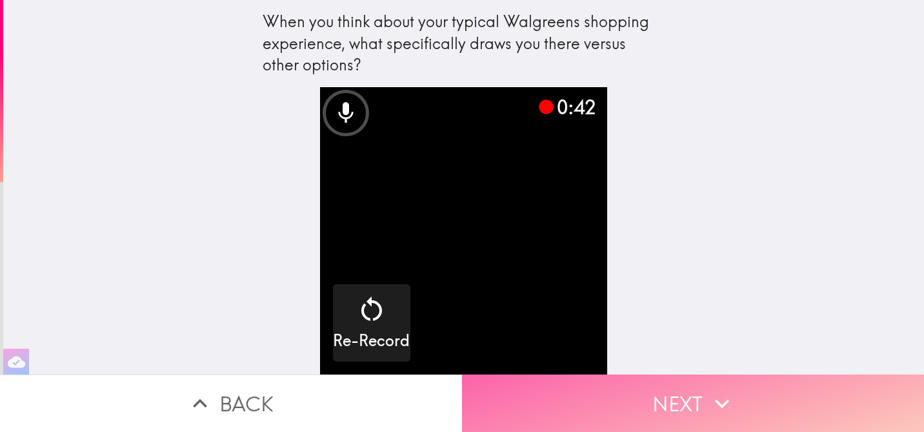
click at [668, 403] on button "Next" at bounding box center [693, 402] width 462 height 57
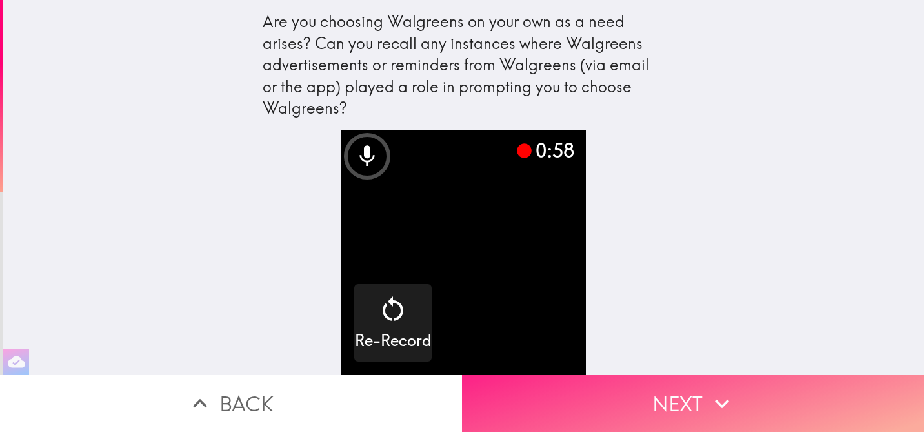
click at [667, 394] on button "Next" at bounding box center [693, 402] width 462 height 57
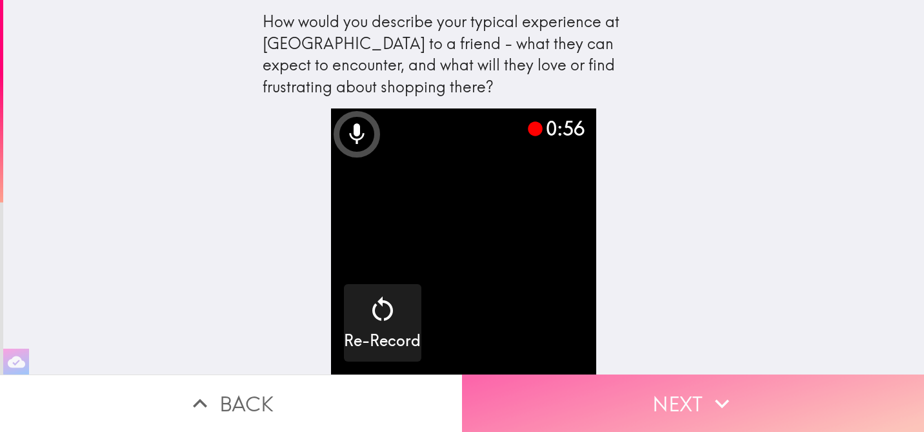
click at [674, 401] on button "Next" at bounding box center [693, 402] width 462 height 57
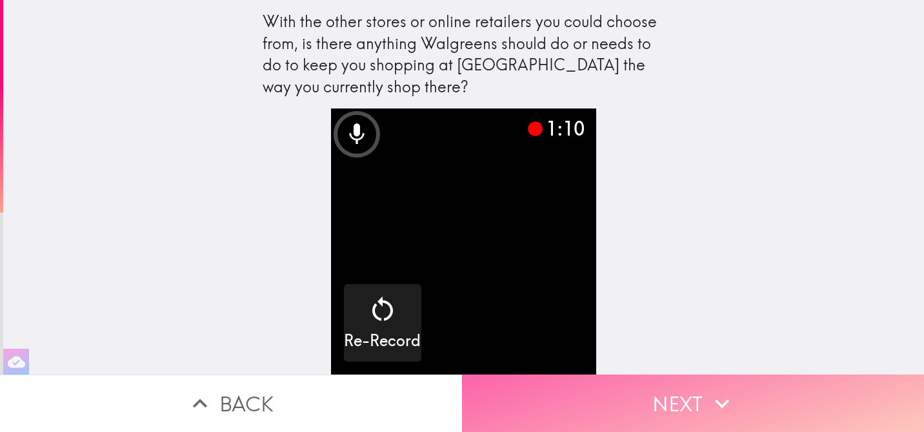
click at [680, 390] on button "Next" at bounding box center [693, 402] width 462 height 57
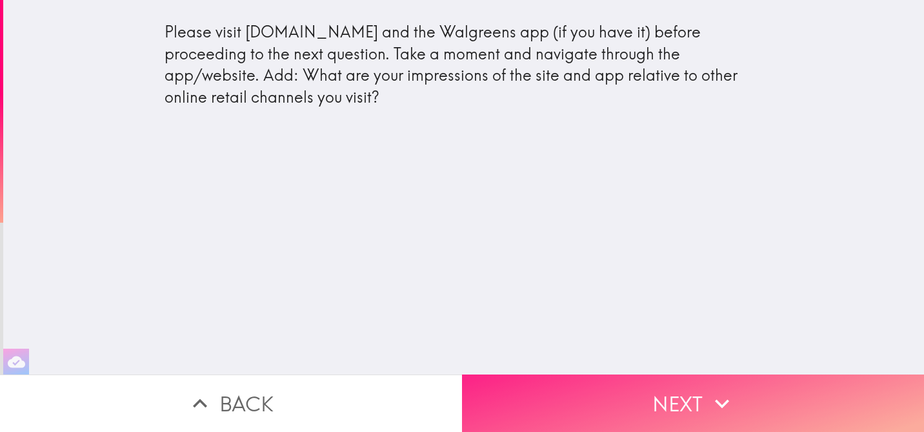
click at [635, 388] on button "Next" at bounding box center [693, 402] width 462 height 57
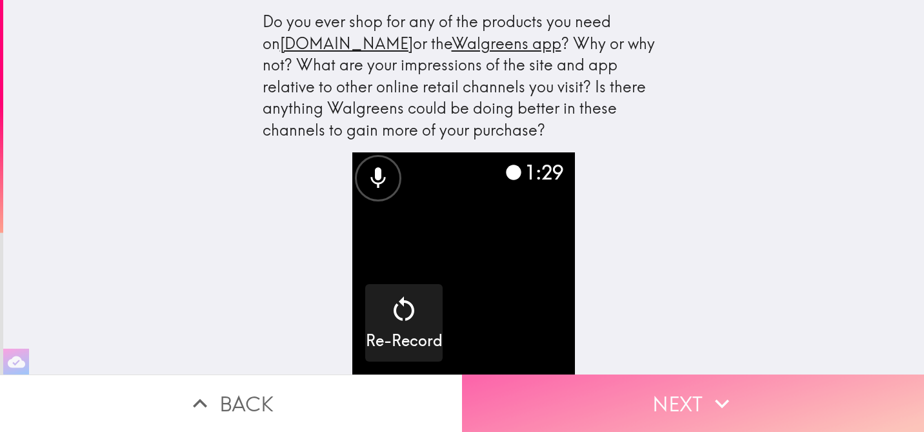
click at [667, 399] on button "Next" at bounding box center [693, 402] width 462 height 57
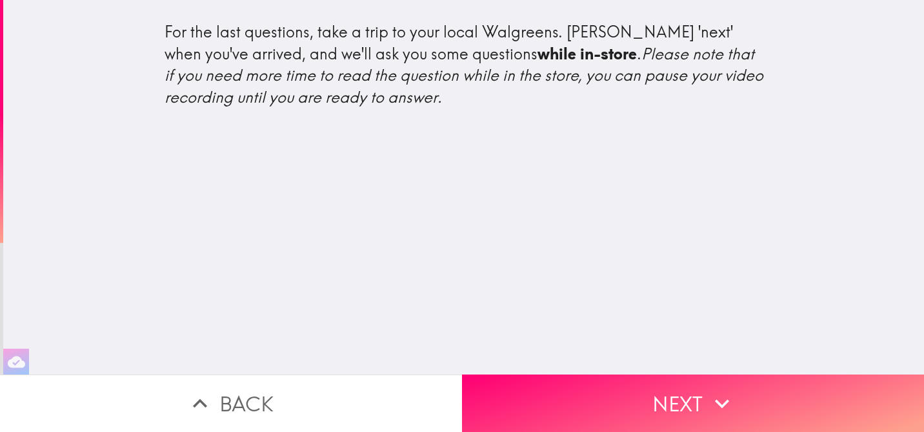
click at [799, 150] on div "For the last questions, take a trip to your local Walgreens. Click 'next' when …" at bounding box center [463, 187] width 921 height 374
drag, startPoint x: 529, startPoint y: 32, endPoint x: 530, endPoint y: 247, distance: 214.9
click at [529, 248] on div "For the last questions, take a trip to your local Walgreens. Click 'next' when …" at bounding box center [463, 187] width 921 height 374
click at [530, 246] on div "For the last questions, take a trip to your local Walgreens. Click 'next' when …" at bounding box center [463, 187] width 921 height 374
